Goal: Task Accomplishment & Management: Complete application form

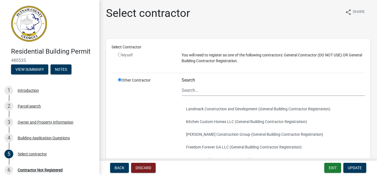
scroll to position [127, 0]
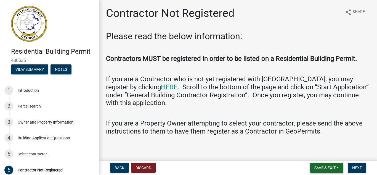
click at [314, 167] on span "Save & Exit" at bounding box center [324, 167] width 21 height 4
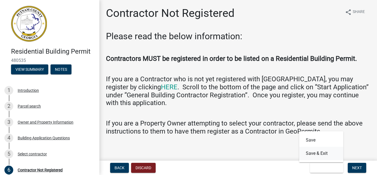
click at [314, 153] on button "Save & Exit" at bounding box center [321, 152] width 44 height 13
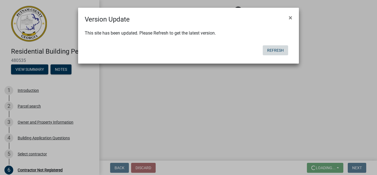
click at [271, 51] on button "Refresh" at bounding box center [275, 50] width 25 height 10
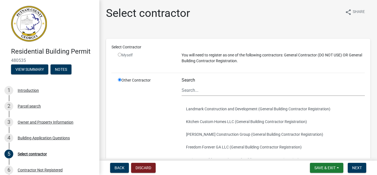
scroll to position [134, 0]
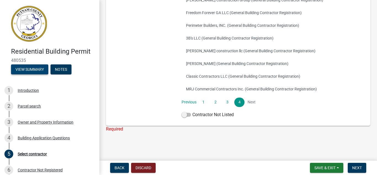
click at [31, 67] on button "View Summary" at bounding box center [29, 69] width 37 height 10
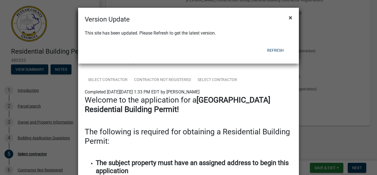
click at [292, 16] on button "×" at bounding box center [290, 17] width 12 height 15
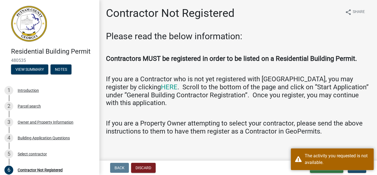
click at [314, 170] on span "Save & Exit" at bounding box center [324, 167] width 21 height 4
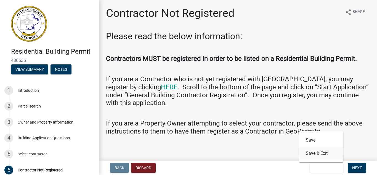
click at [311, 157] on button "Save & Exit" at bounding box center [321, 152] width 44 height 13
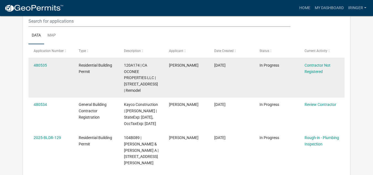
scroll to position [79, 0]
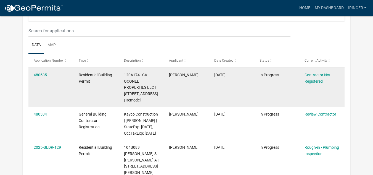
click at [310, 72] on div "Contractor Not Registered" at bounding box center [321, 78] width 34 height 13
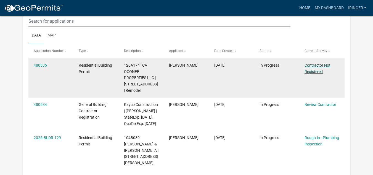
click at [311, 63] on link "Contractor Not Registered" at bounding box center [317, 68] width 26 height 11
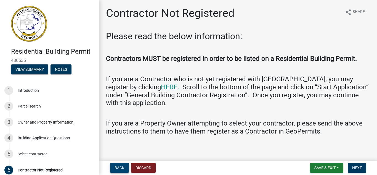
click at [115, 167] on span "Back" at bounding box center [119, 167] width 10 height 4
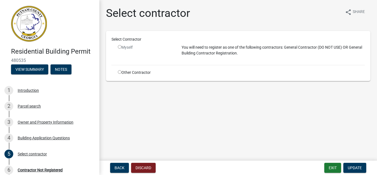
click at [119, 71] on input "radio" at bounding box center [120, 72] width 4 height 4
radio input "true"
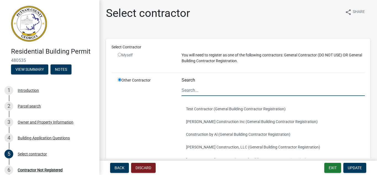
click at [210, 91] on input "Search" at bounding box center [272, 89] width 183 height 11
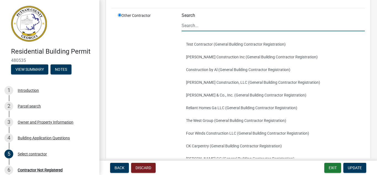
scroll to position [65, 0]
click at [154, 94] on div "Other Contractor" at bounding box center [146, 100] width 64 height 177
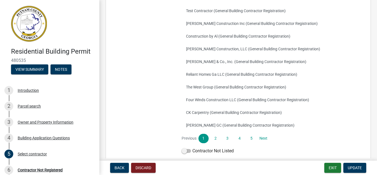
scroll to position [100, 0]
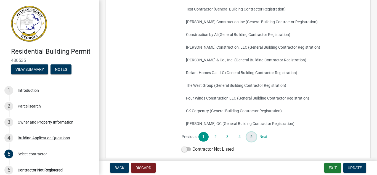
click at [250, 138] on link "5" at bounding box center [251, 136] width 10 height 9
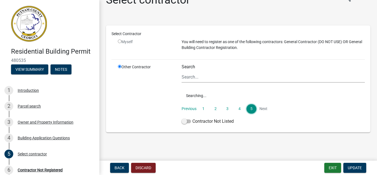
scroll to position [13, 0]
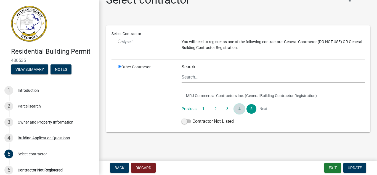
click at [236, 109] on link "4" at bounding box center [239, 108] width 10 height 9
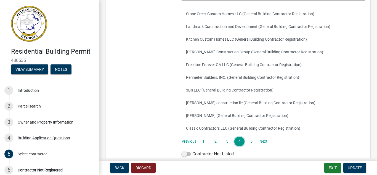
scroll to position [95, 0]
click at [226, 140] on link "3" at bounding box center [227, 140] width 10 height 9
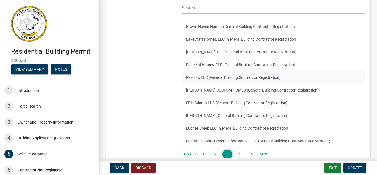
scroll to position [81, 0]
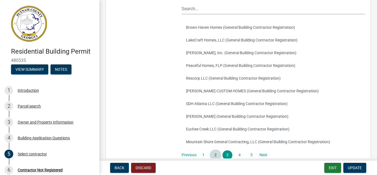
click at [215, 154] on link "2" at bounding box center [215, 154] width 10 height 9
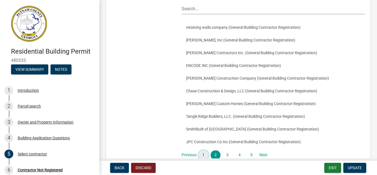
click at [204, 153] on link "1" at bounding box center [203, 154] width 10 height 9
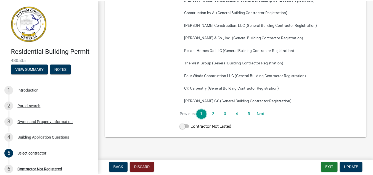
scroll to position [127, 0]
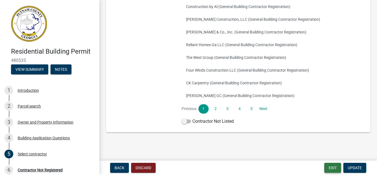
click at [338, 168] on button "Exit" at bounding box center [332, 167] width 17 height 10
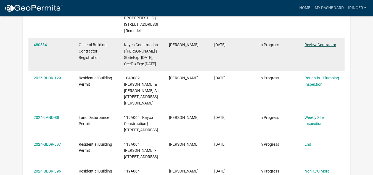
scroll to position [129, 0]
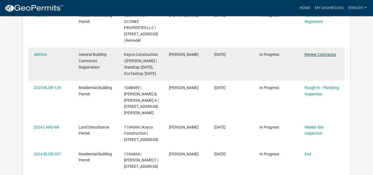
click at [309, 55] on link "Review Contractor" at bounding box center [320, 54] width 32 height 4
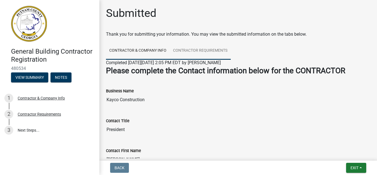
click at [192, 52] on link "Contractor Requirements" at bounding box center [200, 51] width 61 height 18
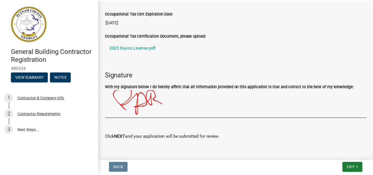
scroll to position [254, 0]
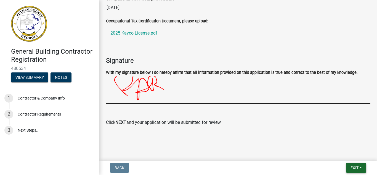
click at [351, 166] on span "Exit" at bounding box center [354, 167] width 8 height 4
click at [335, 154] on button "Save & Exit" at bounding box center [344, 152] width 44 height 13
